Goal: Task Accomplishment & Management: Manage account settings

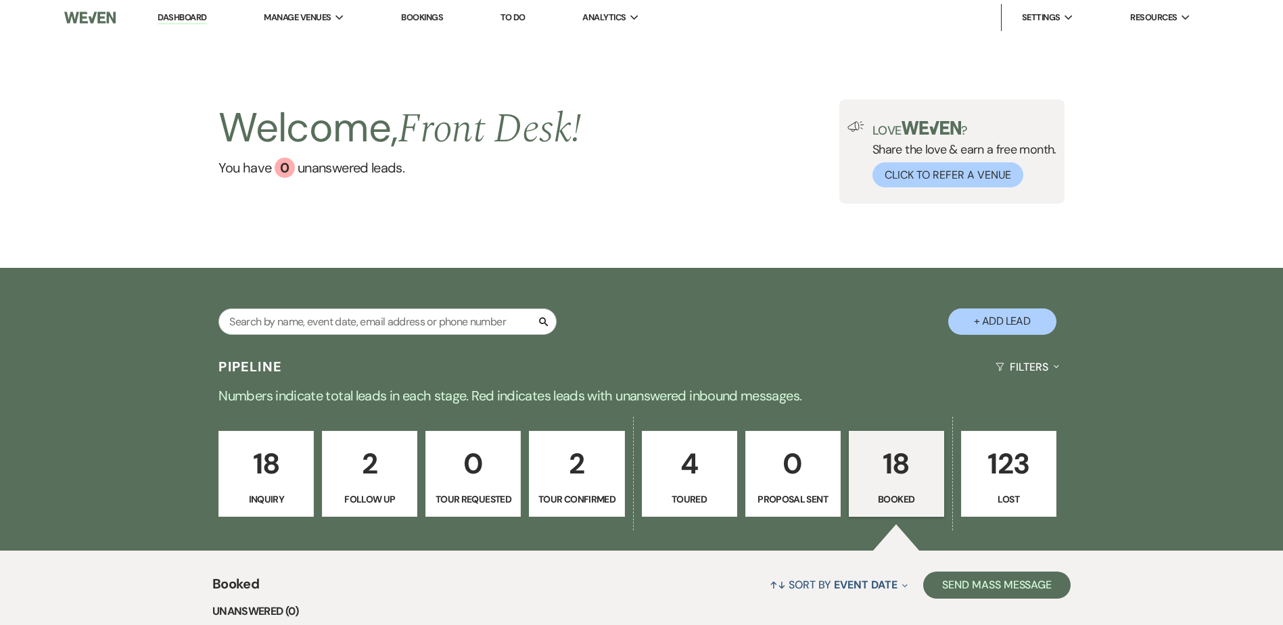
click at [888, 459] on p "18" at bounding box center [897, 463] width 78 height 45
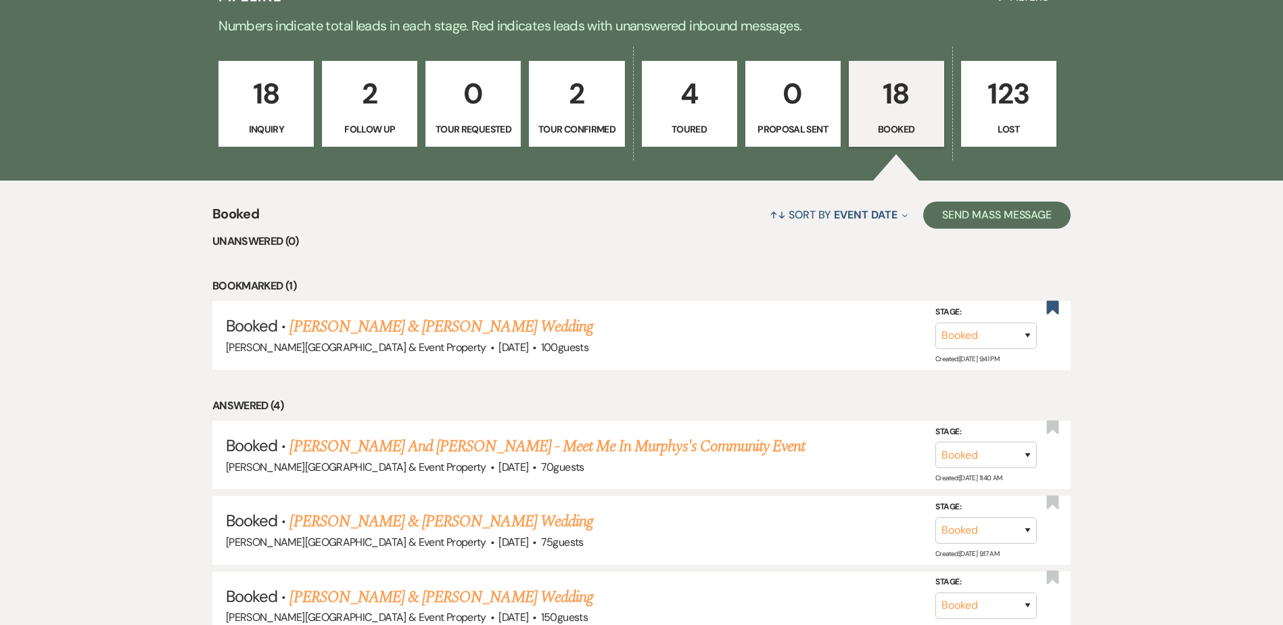
scroll to position [473, 0]
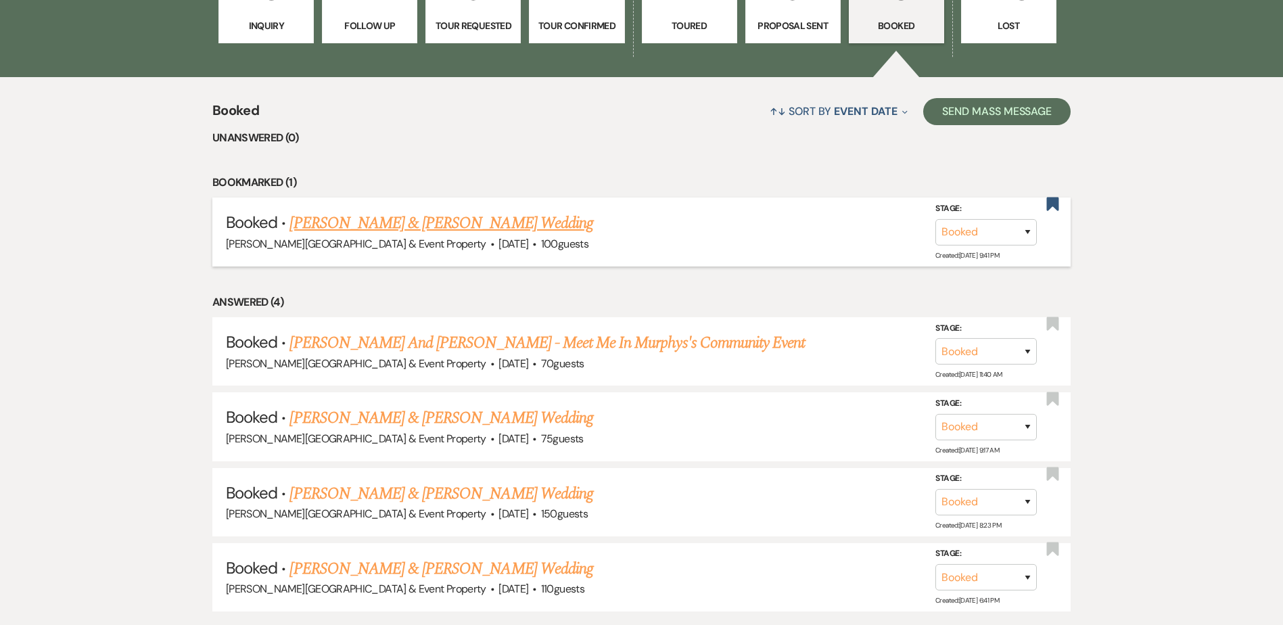
click at [410, 220] on link "[PERSON_NAME] & [PERSON_NAME] Wedding" at bounding box center [440, 223] width 303 height 24
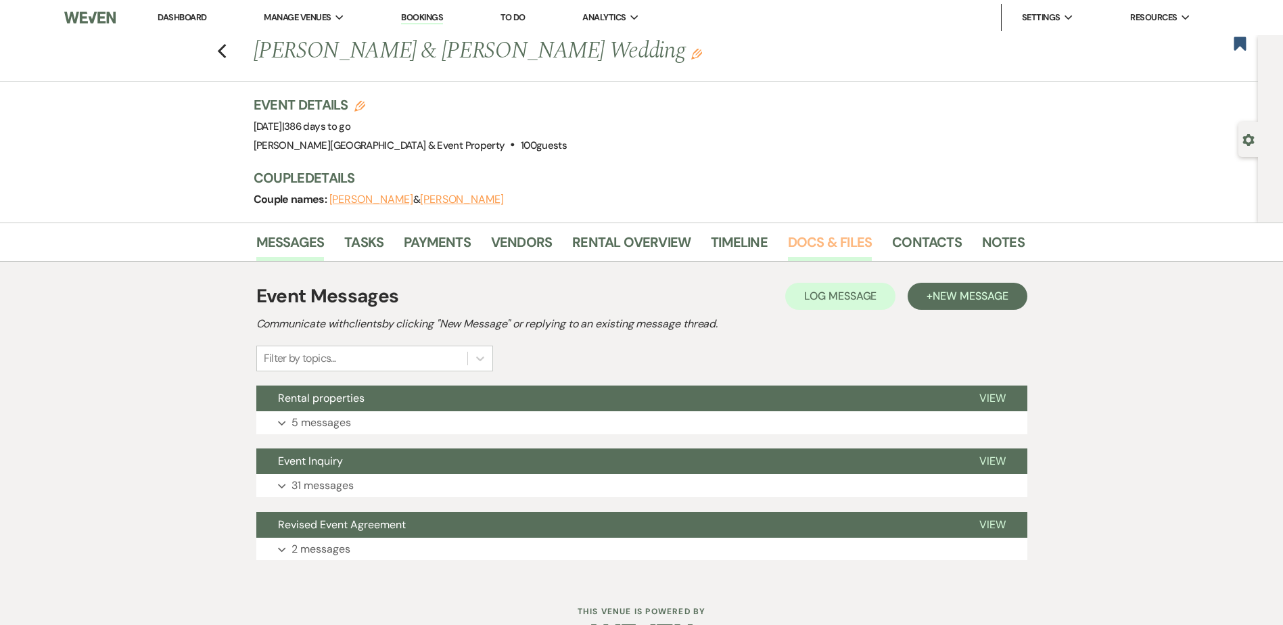
click at [807, 238] on link "Docs & Files" at bounding box center [830, 246] width 84 height 30
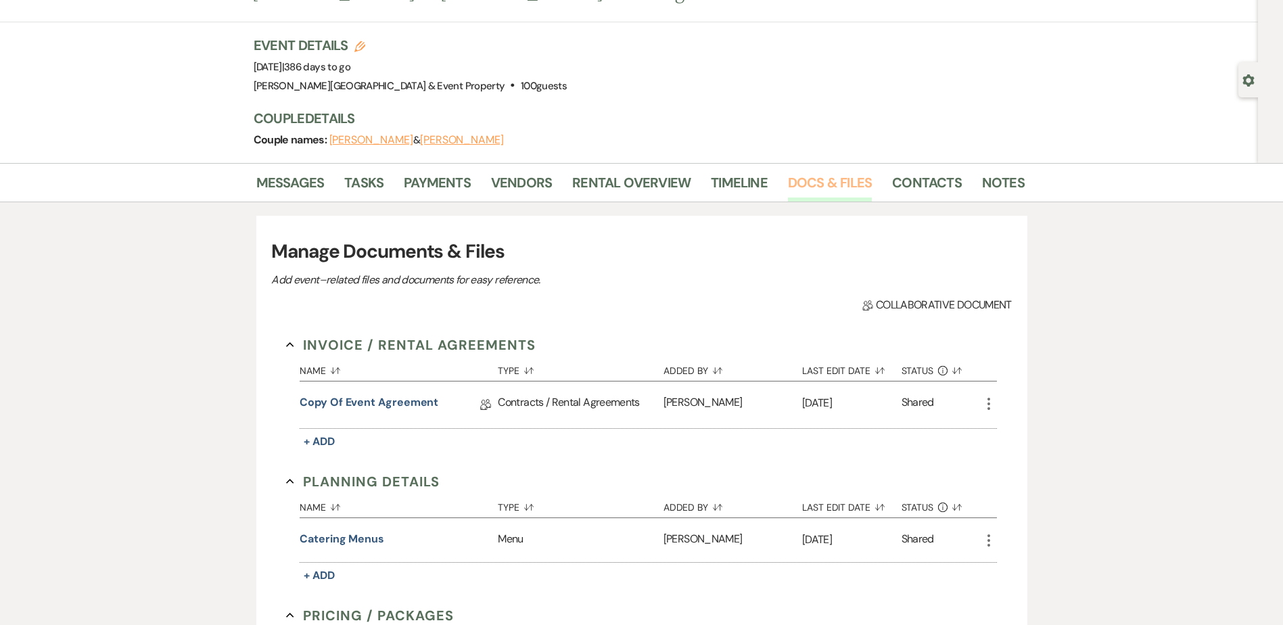
scroll to position [135, 0]
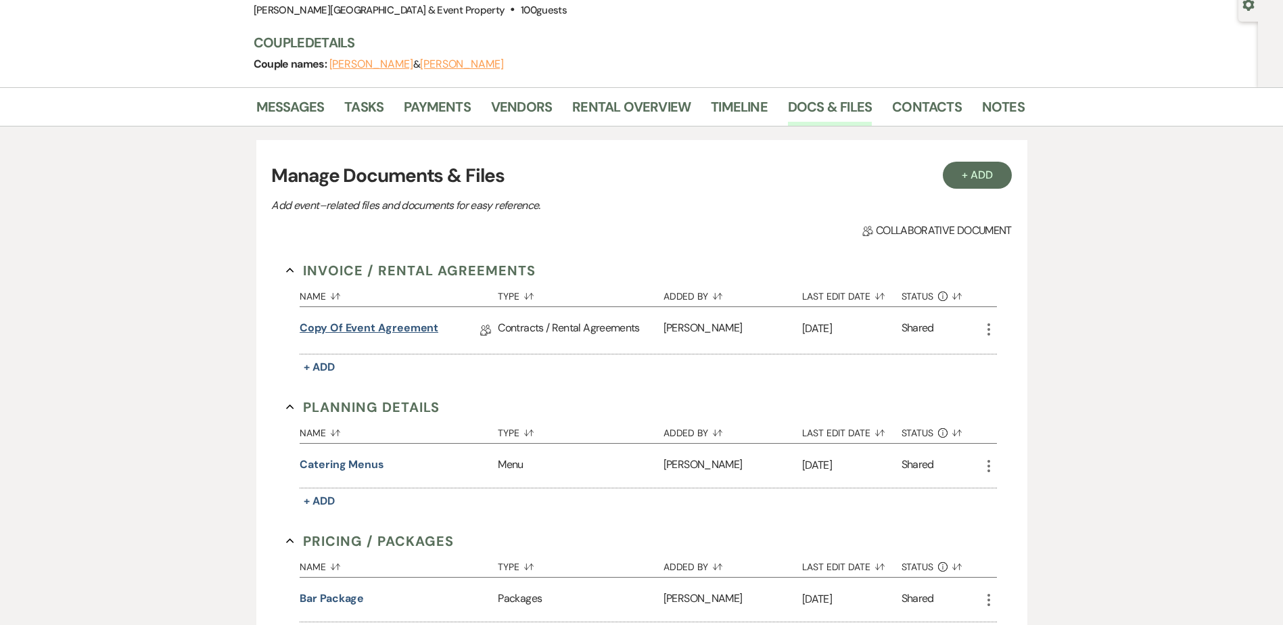
click at [375, 323] on link "Copy of Event Agreement" at bounding box center [369, 330] width 139 height 21
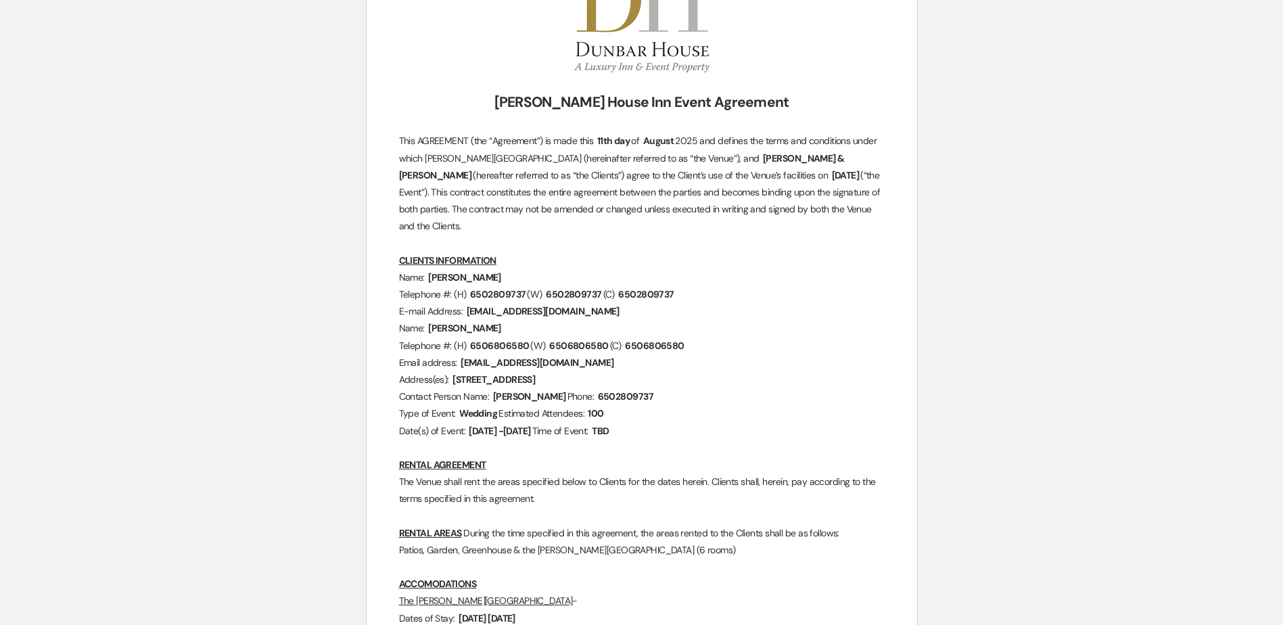
scroll to position [271, 0]
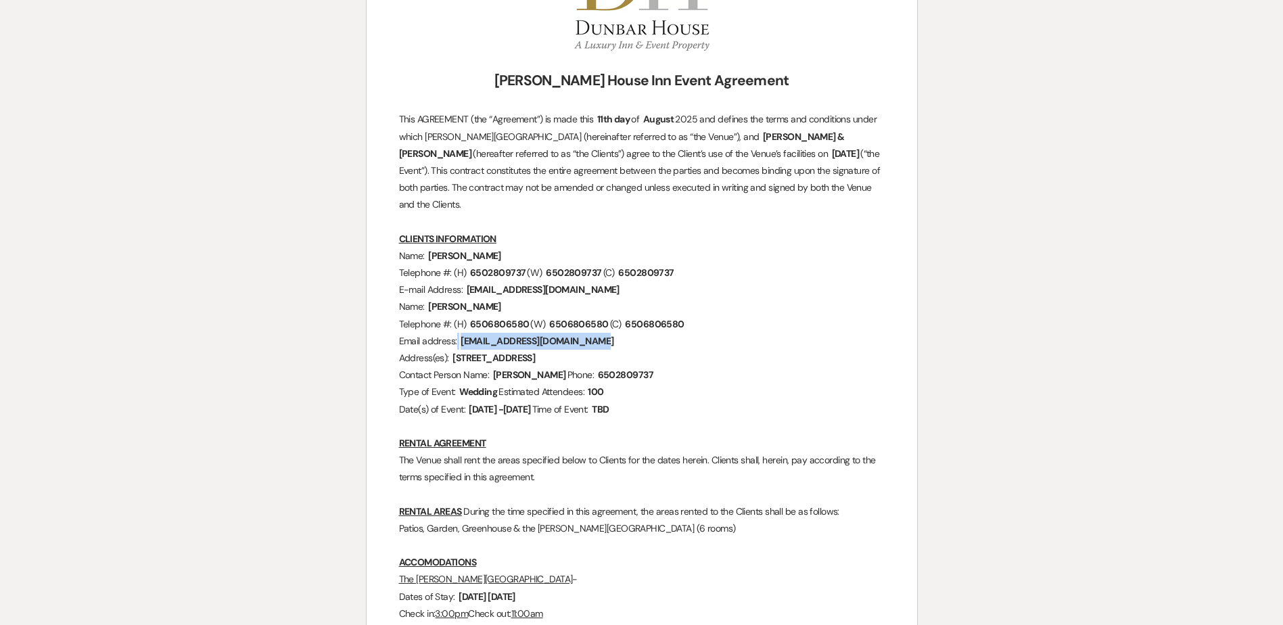
drag, startPoint x: 463, startPoint y: 321, endPoint x: 555, endPoint y: 327, distance: 92.9
click at [555, 333] on span "[EMAIL_ADDRESS][DOMAIN_NAME]" at bounding box center [537, 341] width 156 height 16
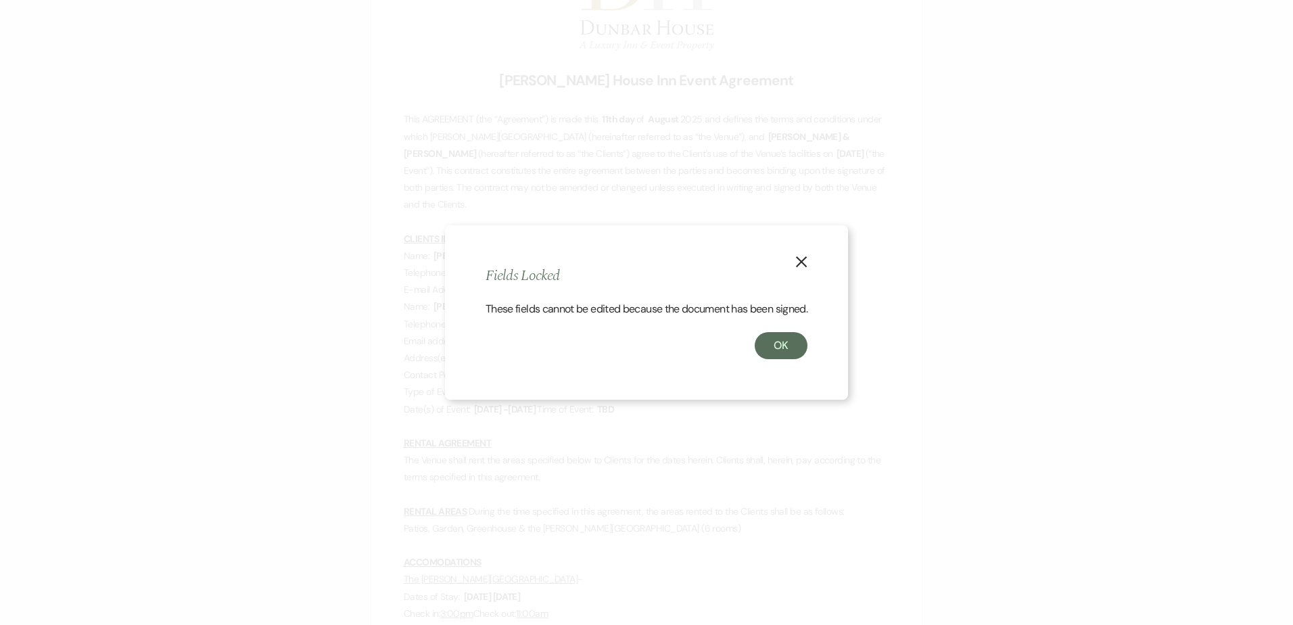
click at [803, 256] on icon "X" at bounding box center [801, 262] width 12 height 12
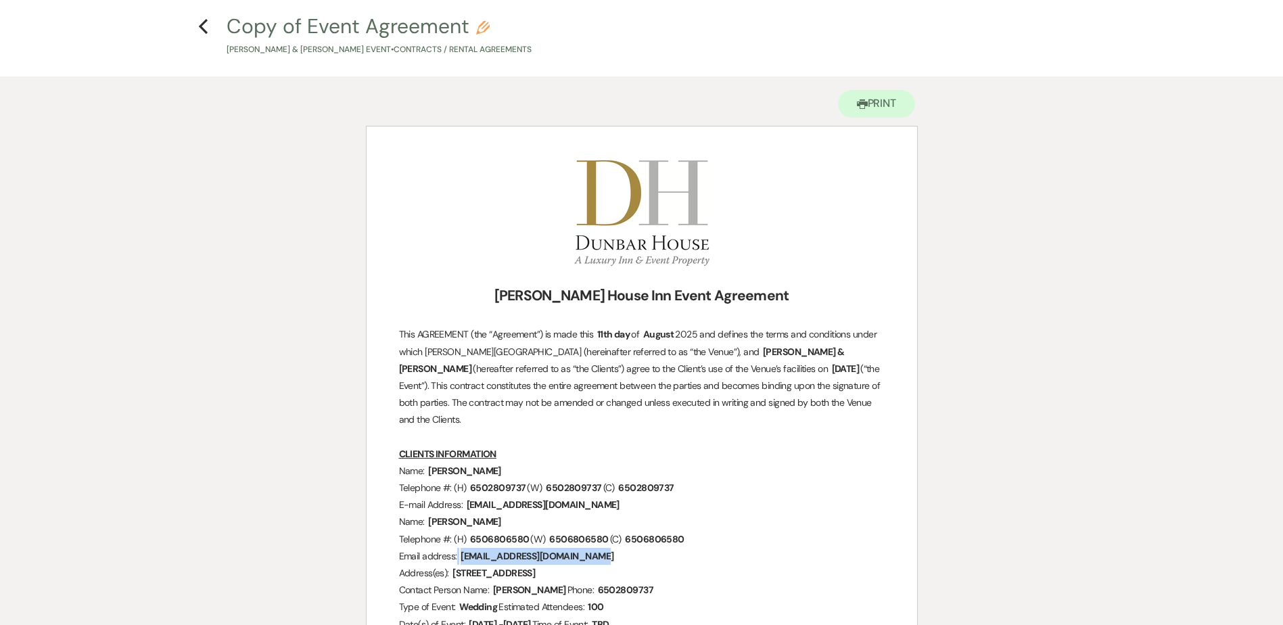
scroll to position [0, 0]
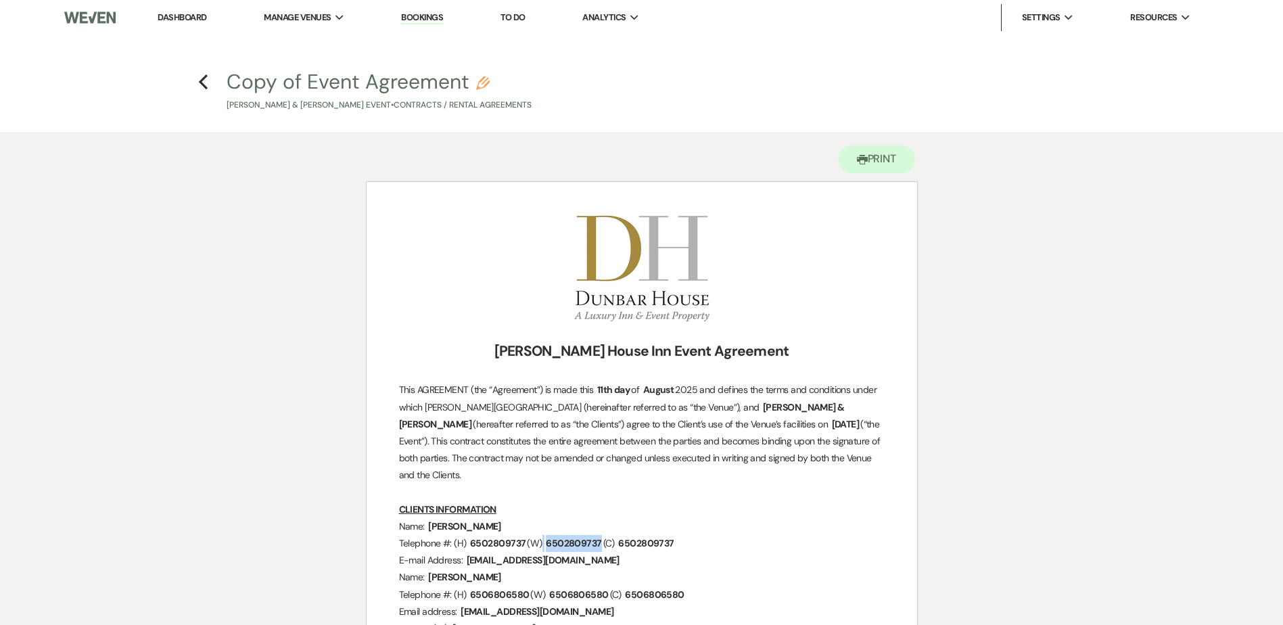
click at [590, 536] on span "6502809737" at bounding box center [573, 544] width 58 height 16
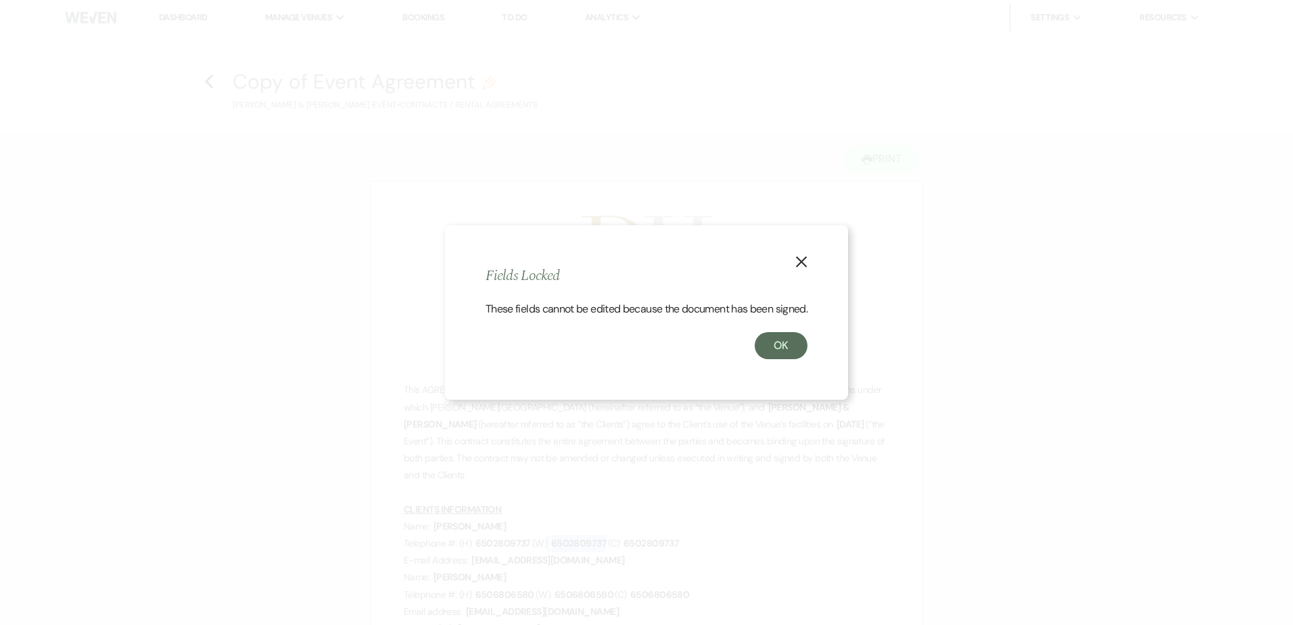
click at [803, 256] on icon "X" at bounding box center [801, 262] width 12 height 12
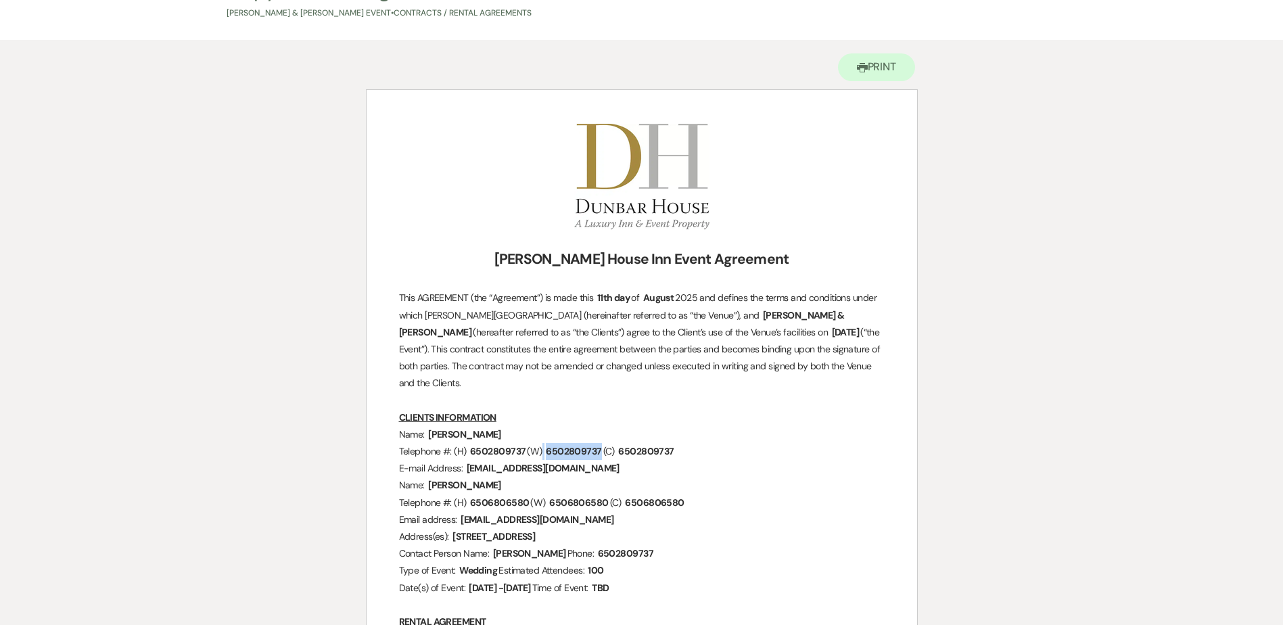
scroll to position [203, 0]
